Goal: Answer question/provide support

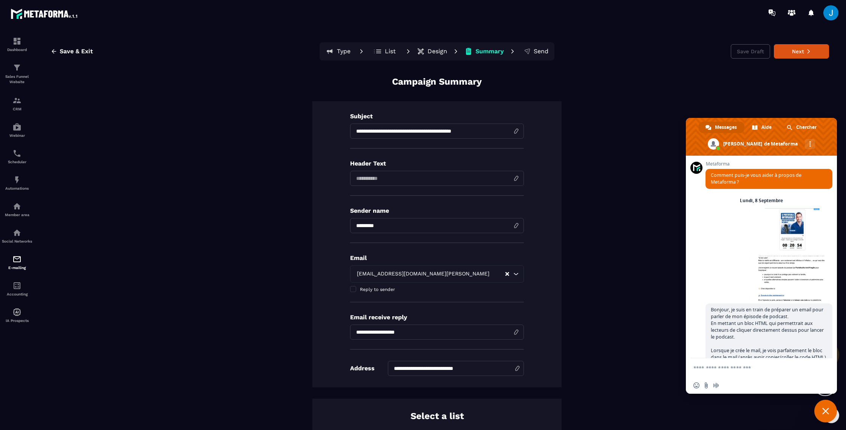
scroll to position [295, 0]
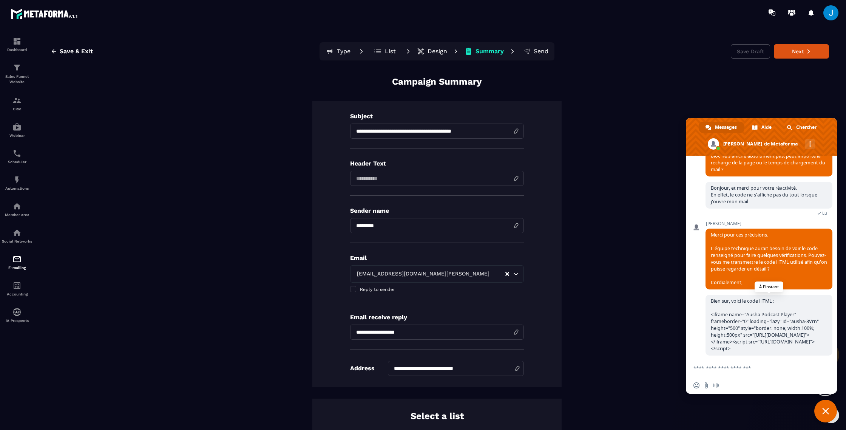
click at [712, 331] on span "Bien sur, voici le code HTML : <iframe name="Ausha Podcast Player" frameborder=…" at bounding box center [765, 325] width 108 height 54
click at [829, 414] on span "Fermer le chat" at bounding box center [826, 411] width 23 height 23
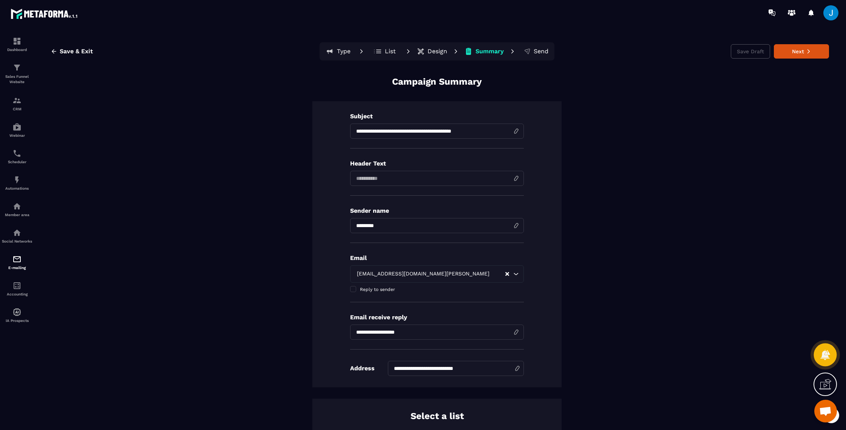
click at [827, 353] on icon at bounding box center [825, 354] width 9 height 10
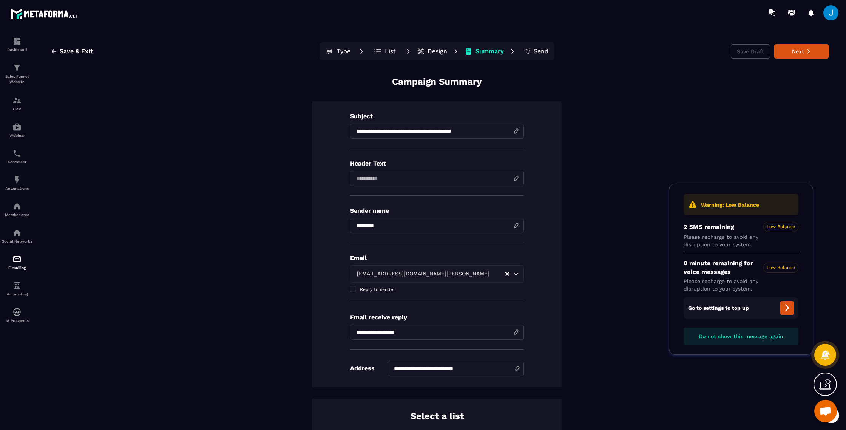
click at [825, 411] on span "Ouvrir le chat" at bounding box center [825, 412] width 12 height 11
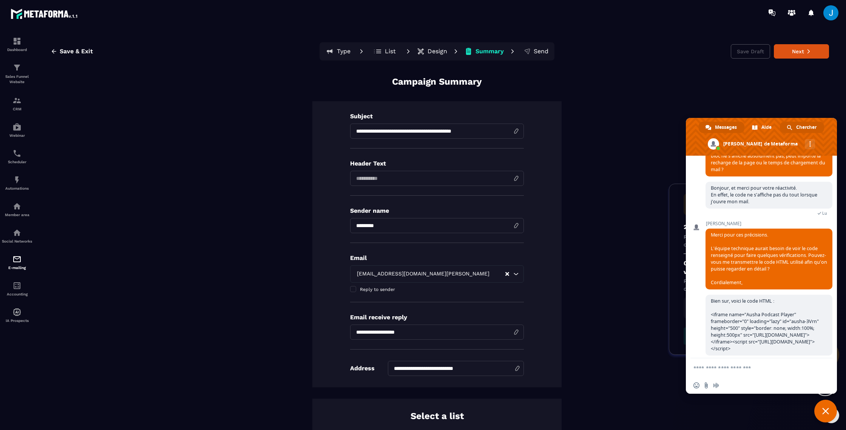
click at [808, 126] on span "Chercher" at bounding box center [806, 127] width 20 height 11
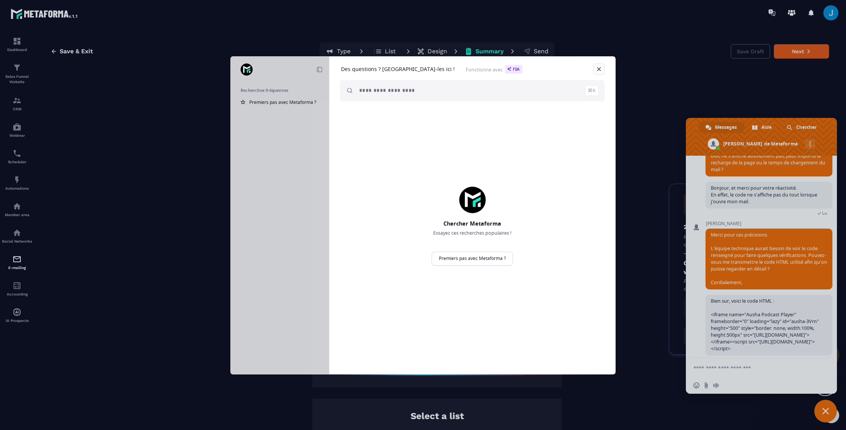
click at [597, 69] on link "Fermer" at bounding box center [599, 68] width 11 height 11
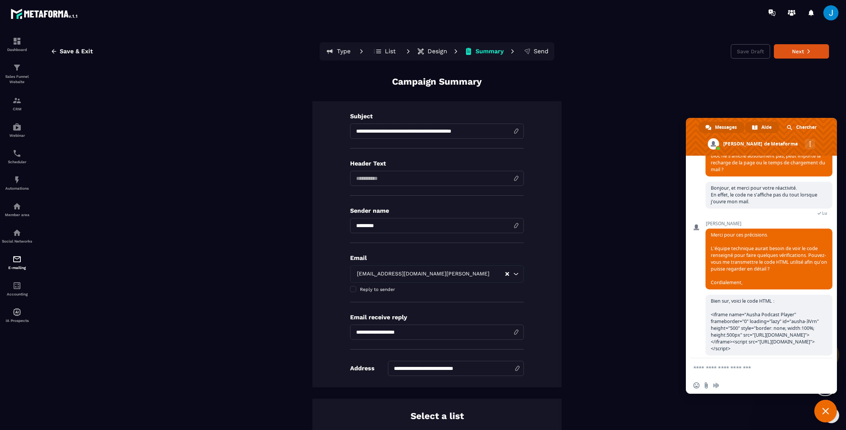
click at [757, 126] on span at bounding box center [755, 128] width 6 height 6
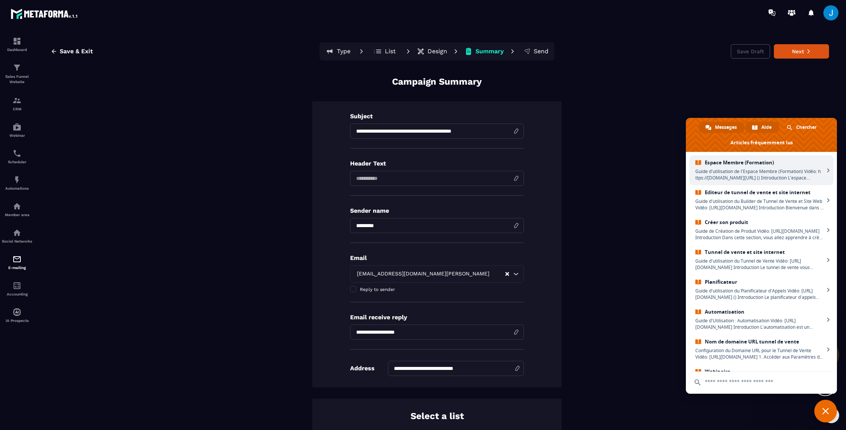
click at [729, 127] on span "Messages" at bounding box center [726, 127] width 22 height 11
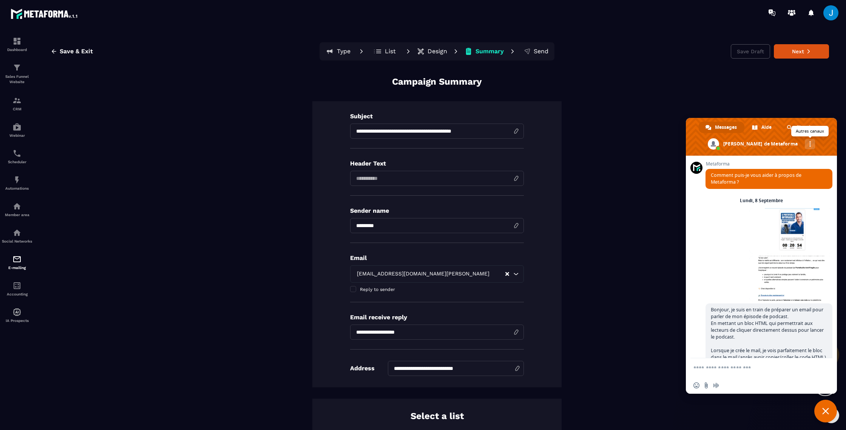
click at [805, 143] on div "Autres canaux" at bounding box center [810, 144] width 10 height 10
click at [719, 142] on span at bounding box center [713, 143] width 11 height 11
click at [751, 143] on span at bounding box center [761, 137] width 151 height 38
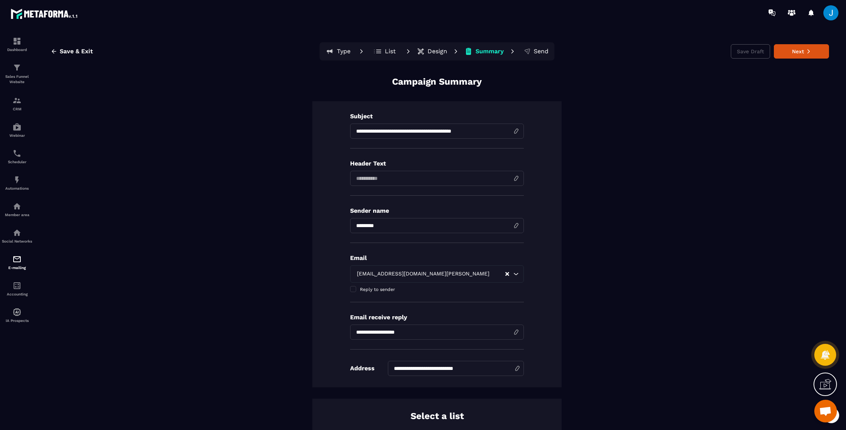
click at [821, 400] on div "Ouvrir le chat" at bounding box center [826, 411] width 23 height 23
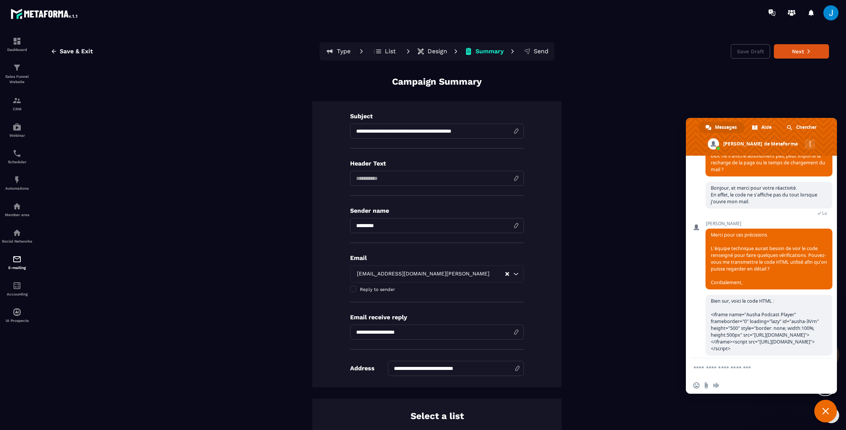
scroll to position [291, 0]
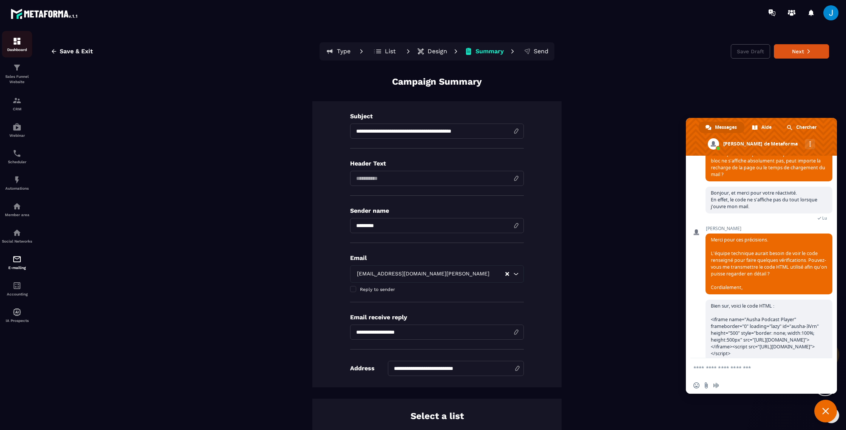
click at [14, 49] on p "Dashboard" at bounding box center [17, 50] width 30 height 4
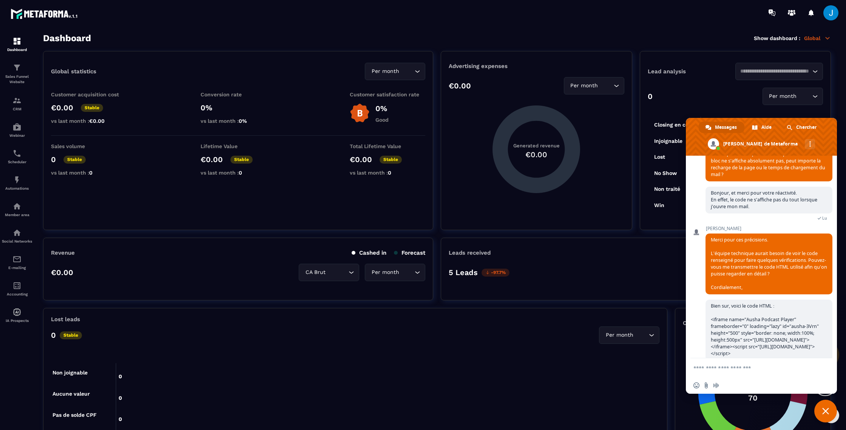
click at [827, 415] on span "Fermer le chat" at bounding box center [826, 411] width 23 height 23
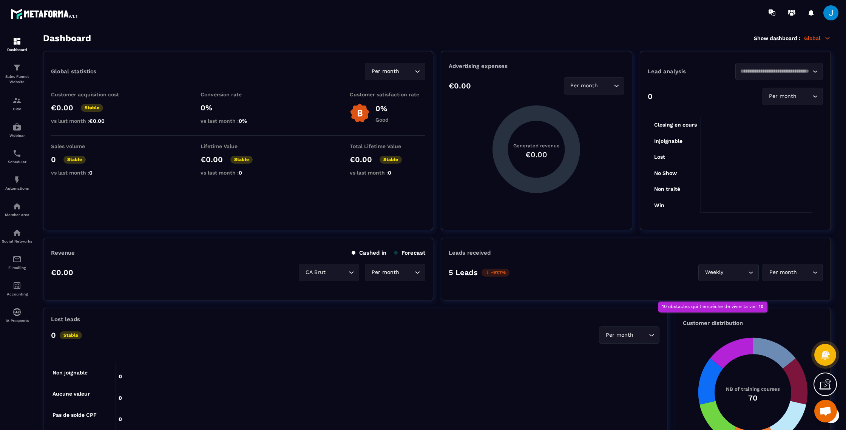
scroll to position [310, 0]
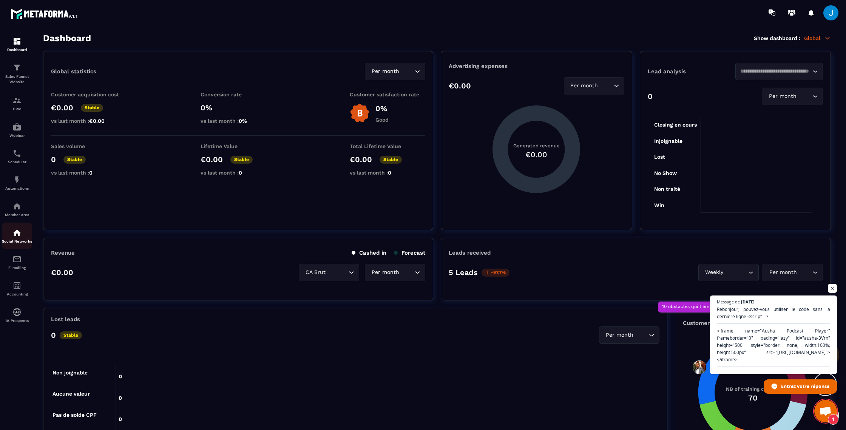
click at [15, 241] on div "Social Networks" at bounding box center [17, 235] width 30 height 15
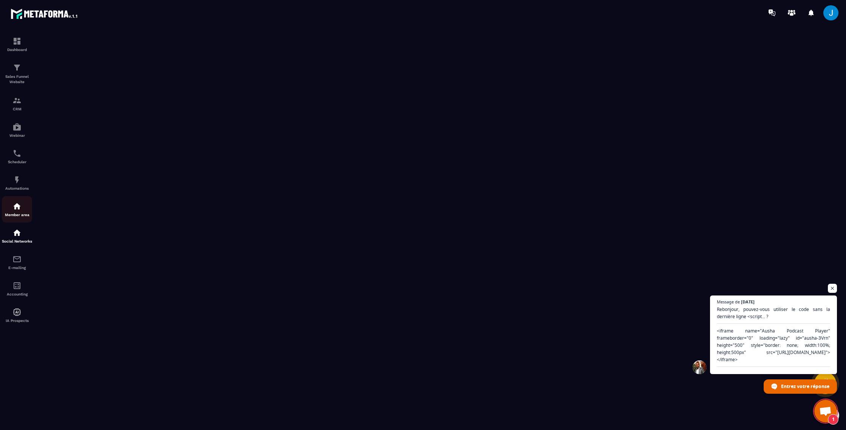
click at [29, 209] on div "Member area" at bounding box center [17, 209] width 30 height 15
click at [17, 267] on div at bounding box center [423, 227] width 846 height 405
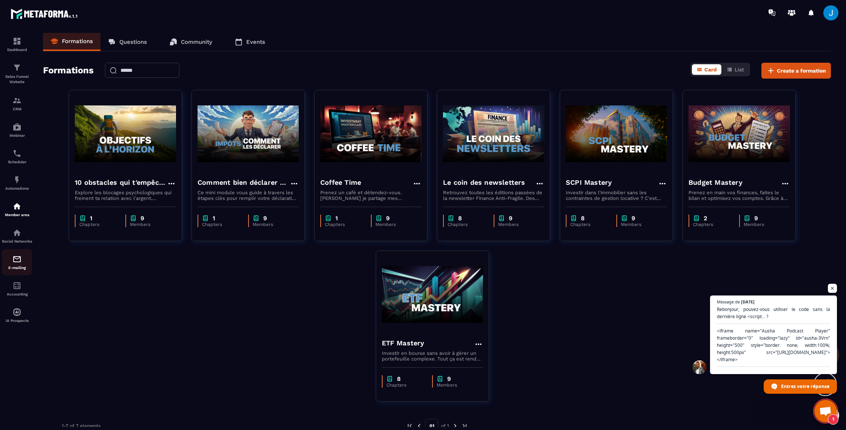
click at [19, 270] on div "E-mailing" at bounding box center [17, 262] width 30 height 15
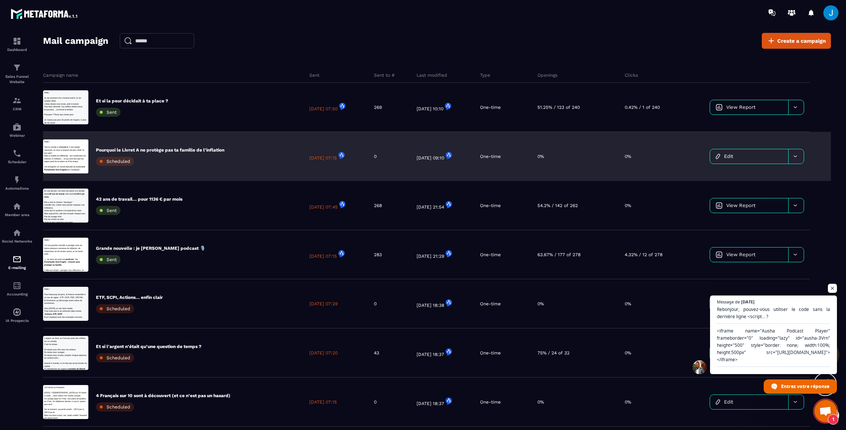
click at [190, 155] on div "Pourquoi le Livret A ne protège pas ta famille de l’inflation Scheduled" at bounding box center [160, 156] width 128 height 19
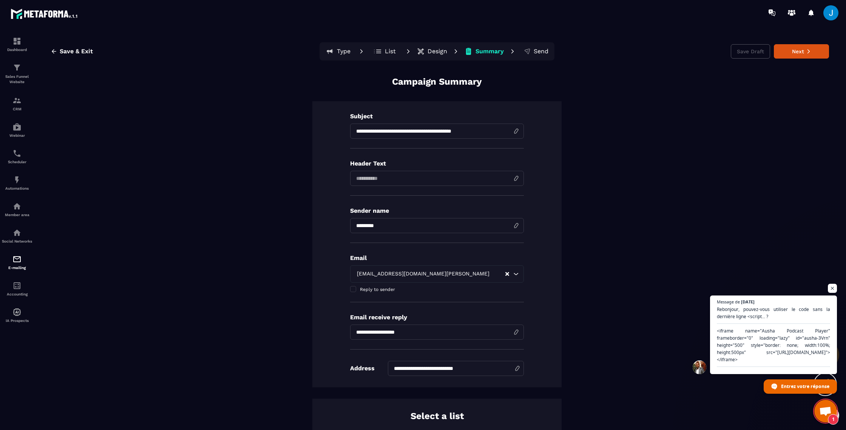
click at [429, 48] on p "Design" at bounding box center [438, 52] width 20 height 8
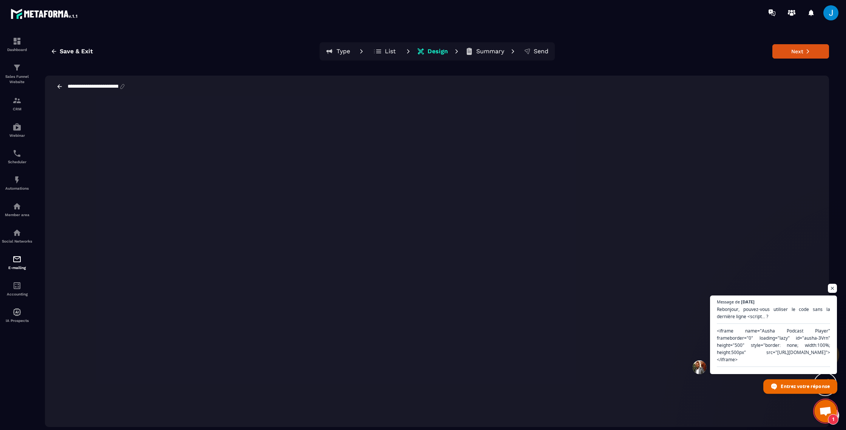
click at [818, 389] on span "Entrez votre réponse" at bounding box center [805, 385] width 49 height 13
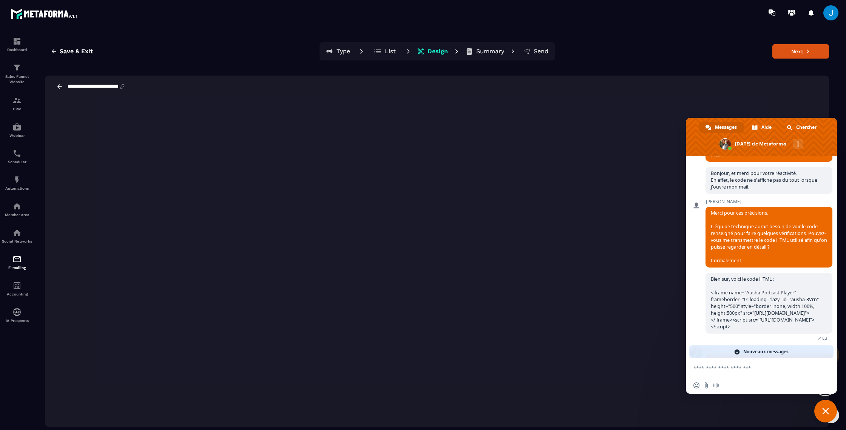
scroll to position [369, 0]
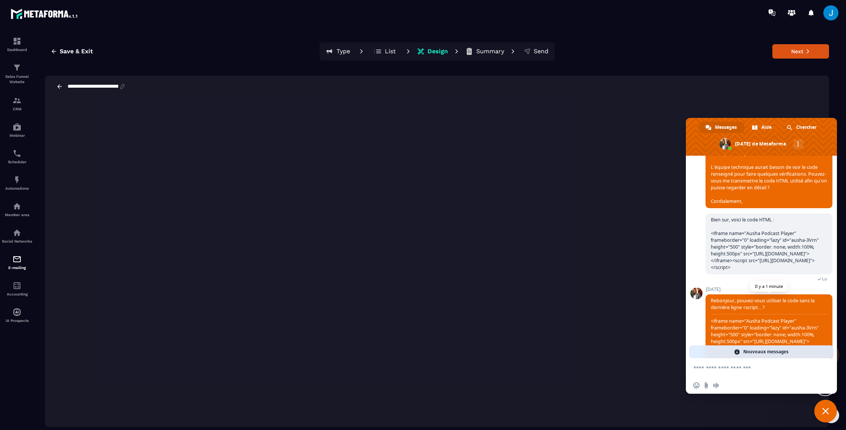
click at [742, 301] on span "Rebonjour, pouvez-vous utiliser le code sans la dernière ligne <script... ? <if…" at bounding box center [769, 327] width 116 height 61
click at [825, 414] on span "Fermer le chat" at bounding box center [825, 411] width 7 height 7
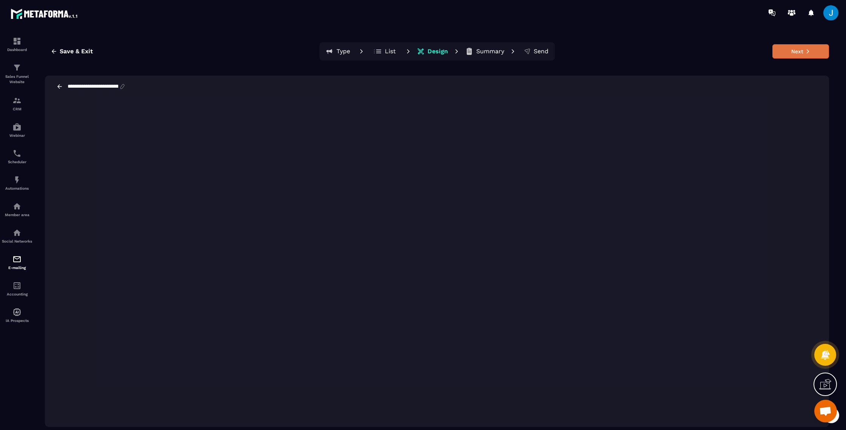
click at [808, 55] on button "Next" at bounding box center [801, 51] width 57 height 14
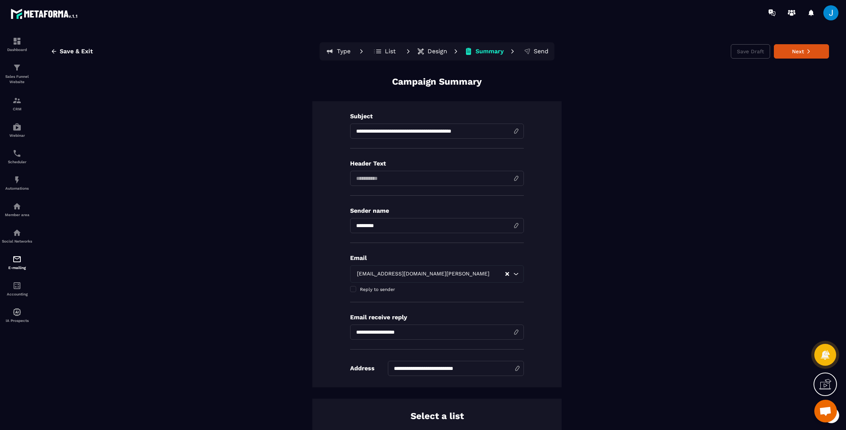
scroll to position [257, 0]
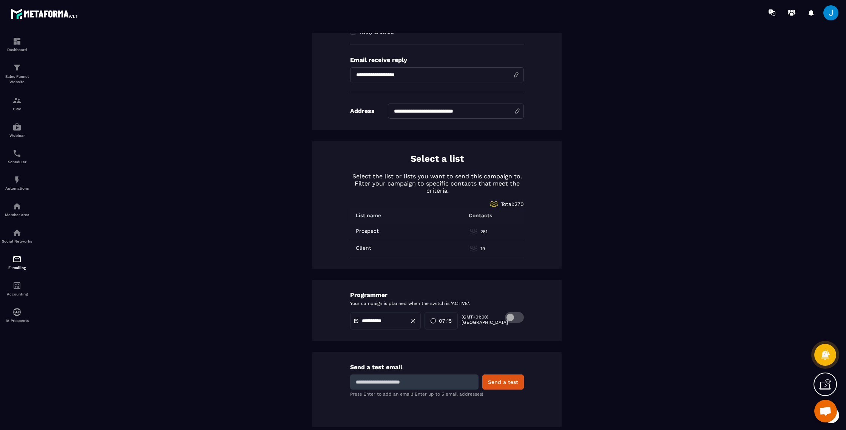
click at [383, 386] on input at bounding box center [414, 381] width 128 height 15
type input "**********"
click at [518, 383] on button "Send a test" at bounding box center [503, 381] width 42 height 15
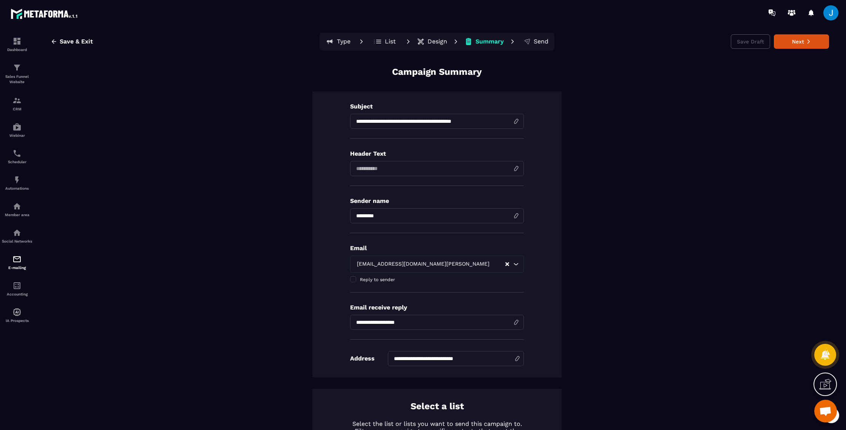
scroll to position [0, 0]
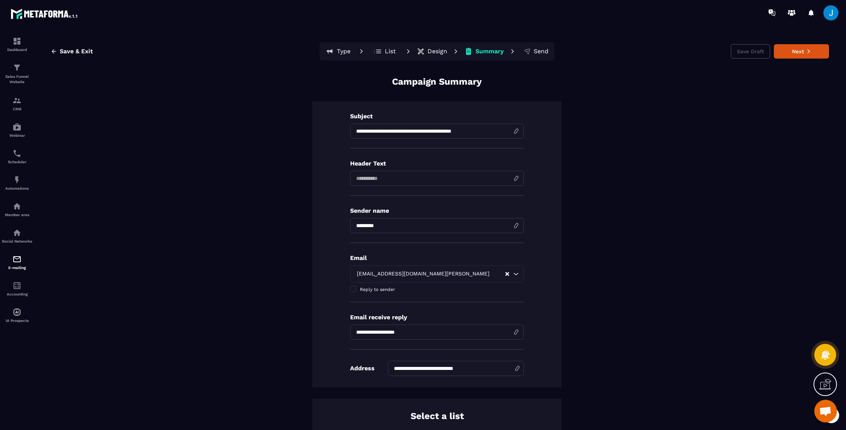
click at [435, 49] on p "Design" at bounding box center [438, 52] width 20 height 8
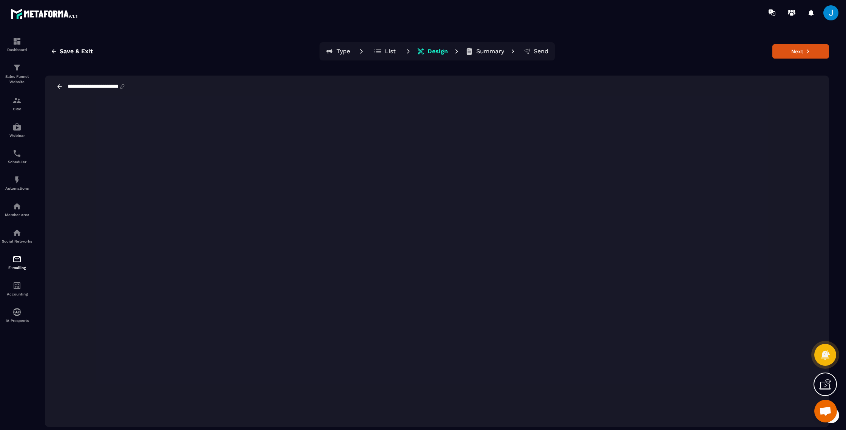
click at [829, 412] on span "Ouvrir le chat" at bounding box center [825, 412] width 12 height 11
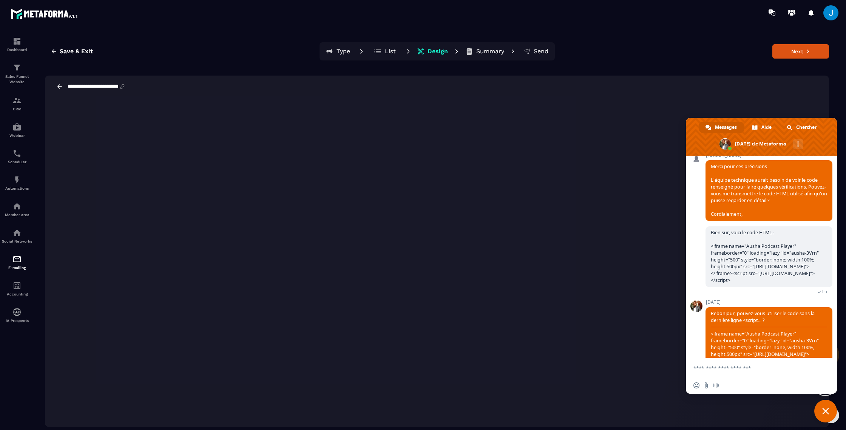
click at [760, 370] on textarea "Entrez votre message..." at bounding box center [753, 368] width 119 height 7
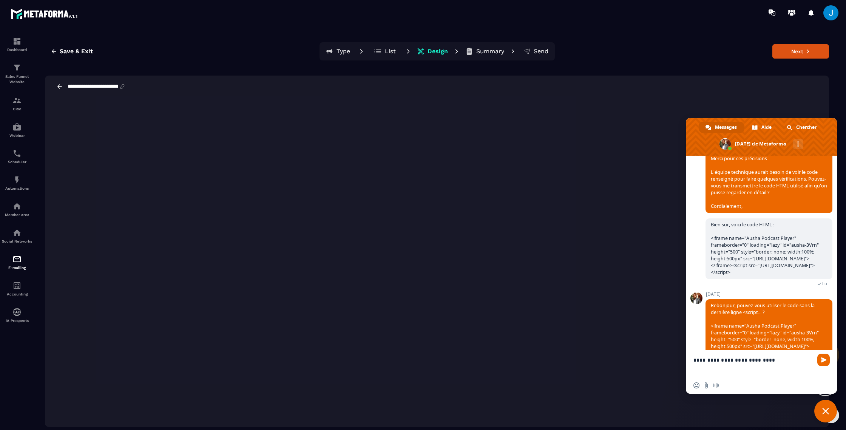
paste textarea "**********"
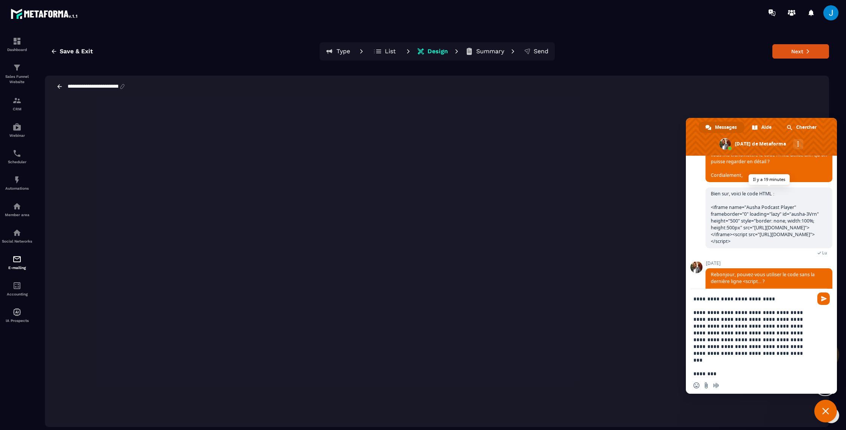
scroll to position [426, 0]
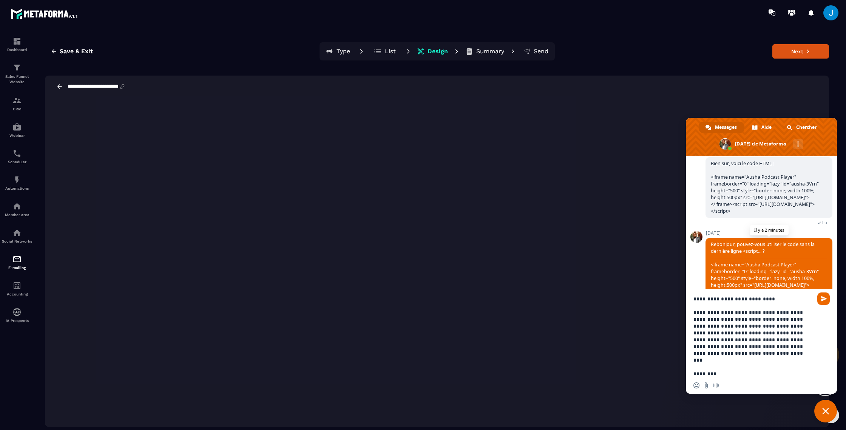
drag, startPoint x: 757, startPoint y: 269, endPoint x: 781, endPoint y: 257, distance: 26.7
click at [846, 276] on body "**********" at bounding box center [423, 215] width 846 height 430
click at [760, 252] on span "Rebonjour, pouvez-vous utiliser le code sans la dernière ligne <script... ? <if…" at bounding box center [769, 271] width 116 height 61
drag, startPoint x: 711, startPoint y: 252, endPoint x: 833, endPoint y: 274, distance: 124.7
click at [827, 274] on span "Rebonjour, pouvez-vous utiliser le code sans la dernière ligne <script... ? <if…" at bounding box center [769, 271] width 116 height 61
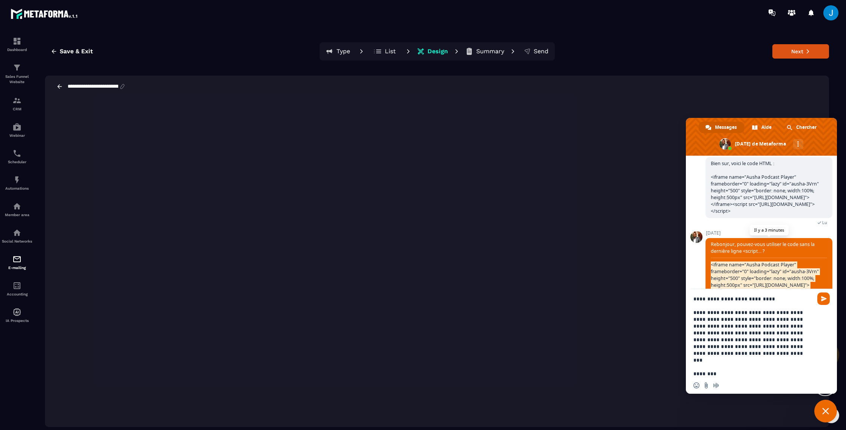
copy span "<iframe name="Ausha Podcast Player" frameborder="0" loading="lazy" id="ausha-3V…"
click at [772, 372] on textarea "**********" at bounding box center [753, 336] width 119 height 82
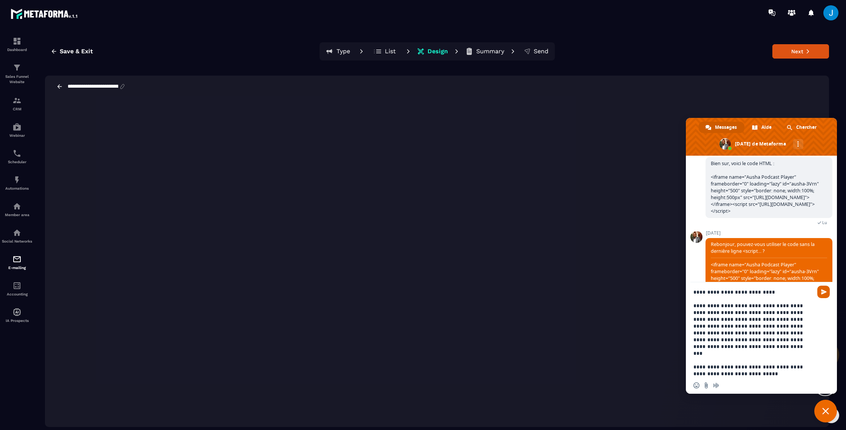
type textarea "**********"
click at [826, 293] on span "Envoyer" at bounding box center [824, 292] width 6 height 6
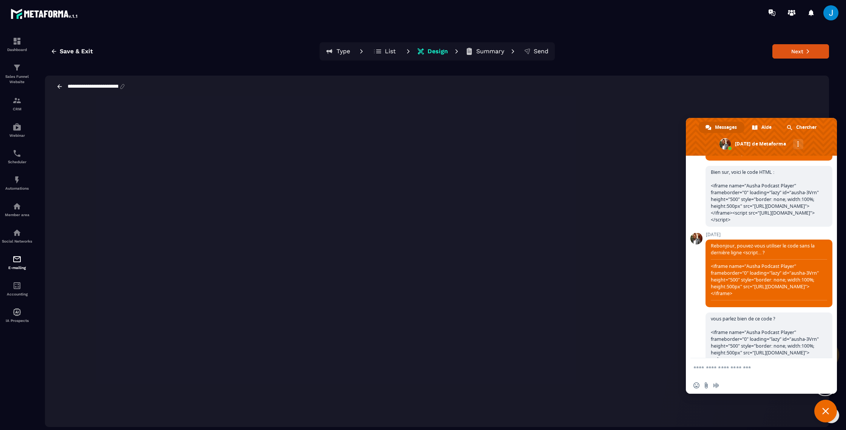
scroll to position [432, 0]
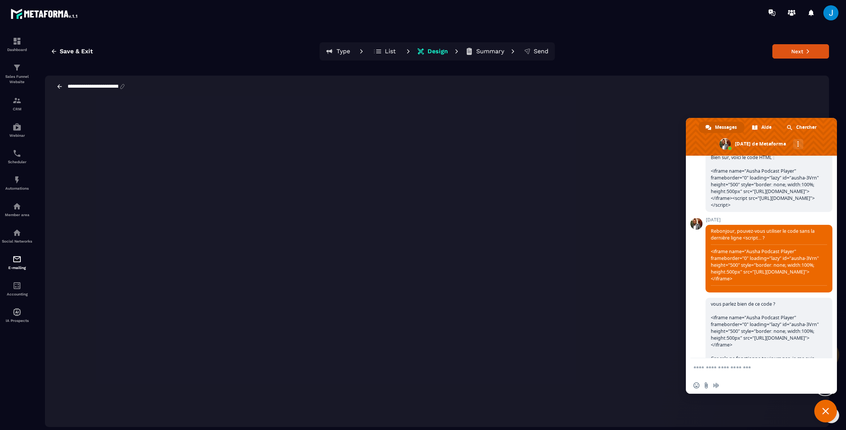
click at [830, 408] on span "Fermer le chat" at bounding box center [826, 411] width 23 height 23
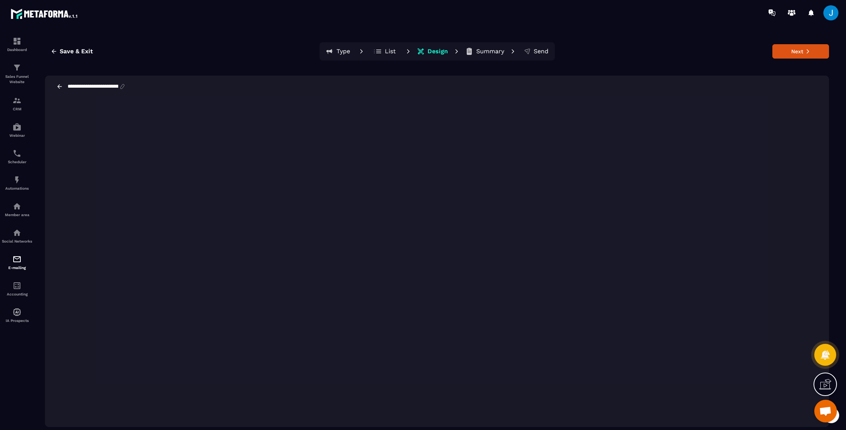
scroll to position [417, 0]
click at [823, 410] on span "Ouvrir le chat" at bounding box center [825, 412] width 12 height 11
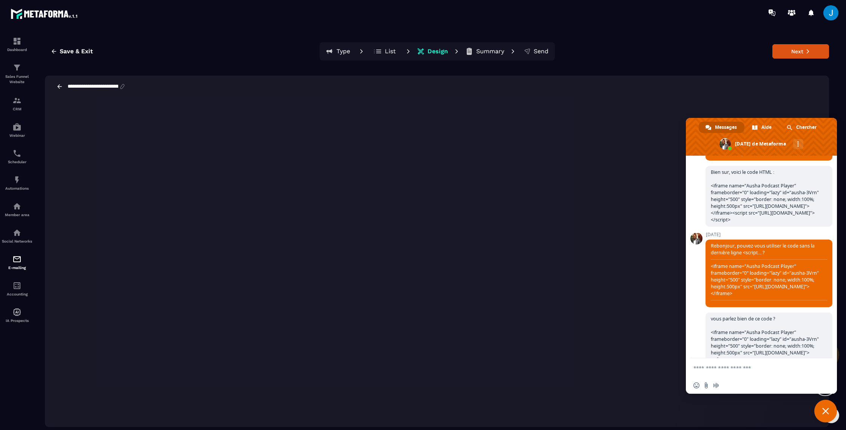
click at [720, 125] on span "Messages" at bounding box center [726, 127] width 22 height 11
click at [721, 129] on span "Messages" at bounding box center [726, 127] width 22 height 11
click at [722, 126] on span "Messages" at bounding box center [726, 127] width 22 height 11
click at [799, 141] on span "Autres canaux" at bounding box center [799, 143] width 2 height 5
click at [765, 160] on link "Continuer par Email" at bounding box center [762, 161] width 14 height 14
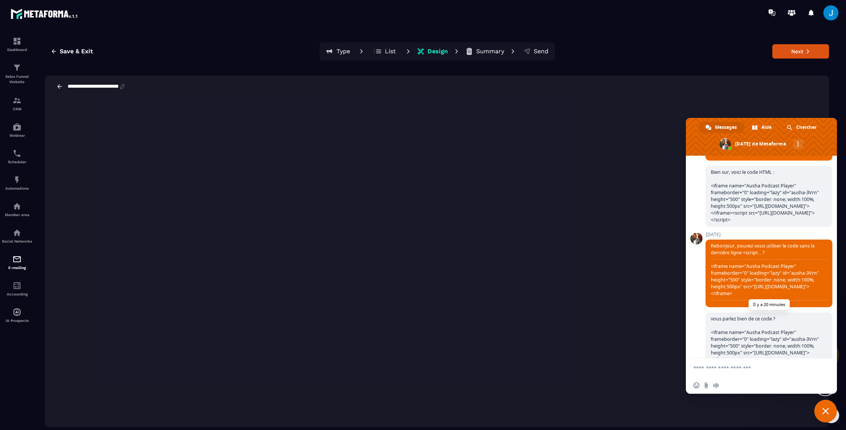
drag, startPoint x: 745, startPoint y: 336, endPoint x: 721, endPoint y: 334, distance: 23.5
click at [721, 334] on span "vous parlez bien de ce code ? <iframe name="Ausha Podcast Player" frameborder="…" at bounding box center [769, 349] width 127 height 74
drag, startPoint x: 791, startPoint y: 320, endPoint x: 687, endPoint y: 306, distance: 104.8
click at [706, 312] on span "vous parlez bien de ce code ? <iframe name="Ausha Podcast Player" frameborder="…" at bounding box center [769, 349] width 127 height 74
copy span "order="0" loading="lazy" id="ausha-3Vrn" height="500" style="border: none; widt…"
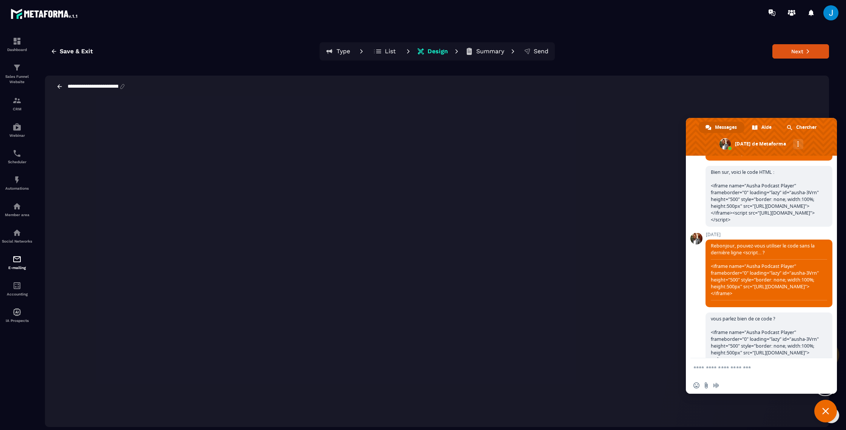
click at [823, 412] on span "Fermer le chat" at bounding box center [825, 411] width 7 height 7
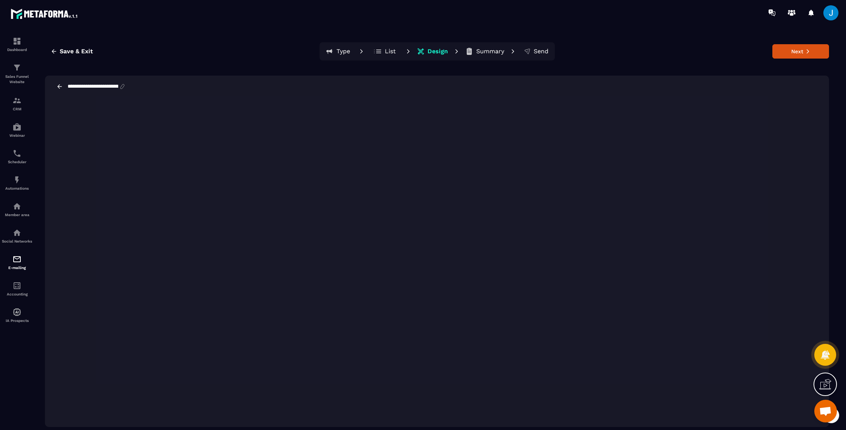
click at [829, 413] on span "Ouvrir le chat" at bounding box center [825, 412] width 12 height 11
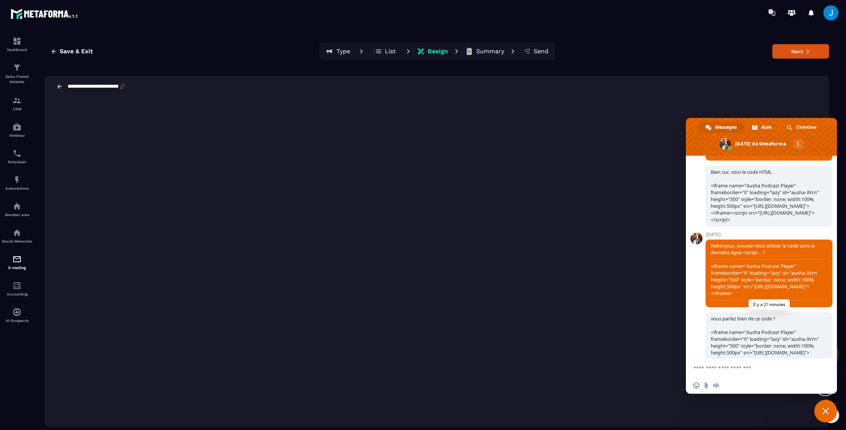
click at [711, 315] on span "vous parlez bien de ce code ? <iframe name="Ausha Podcast Player" frameborder="…" at bounding box center [765, 349] width 108 height 68
